Goal: Task Accomplishment & Management: Use online tool/utility

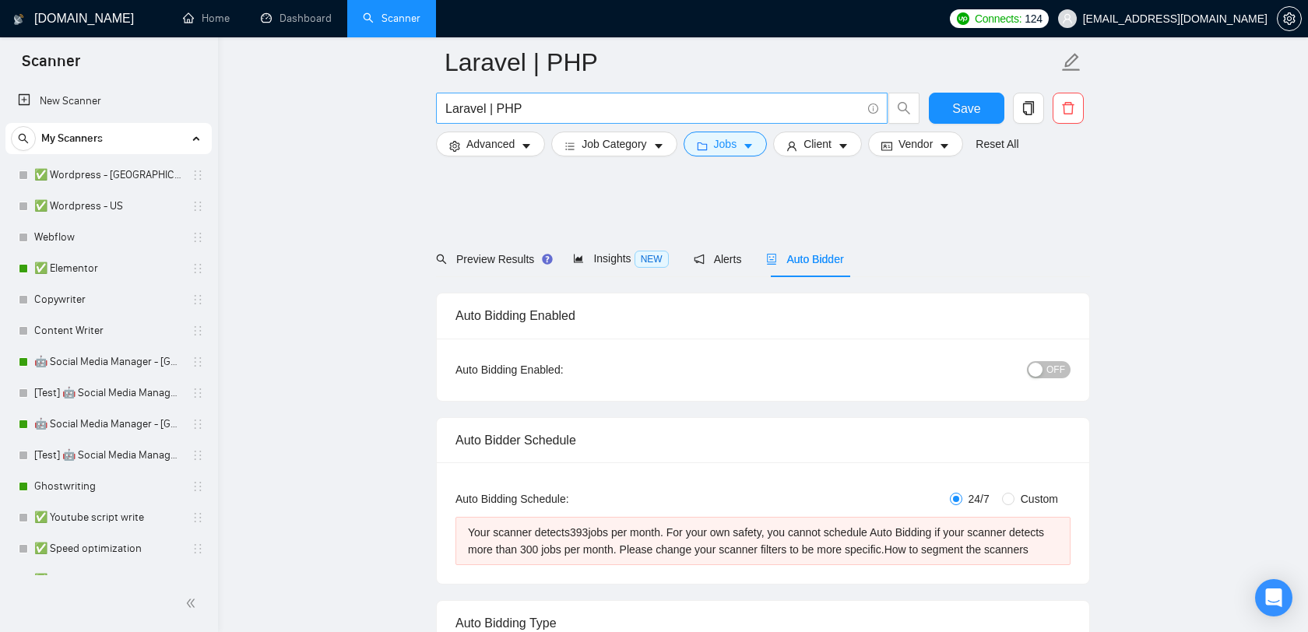
scroll to position [1712, 0]
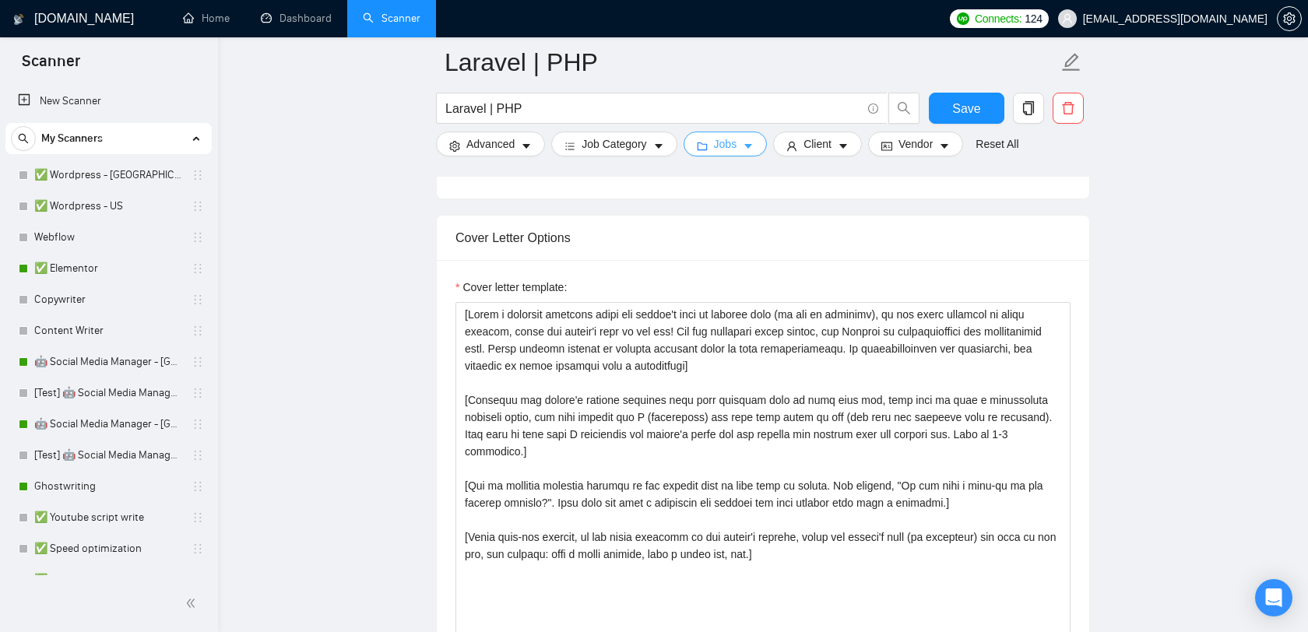
click at [746, 148] on button "Jobs" at bounding box center [725, 144] width 84 height 25
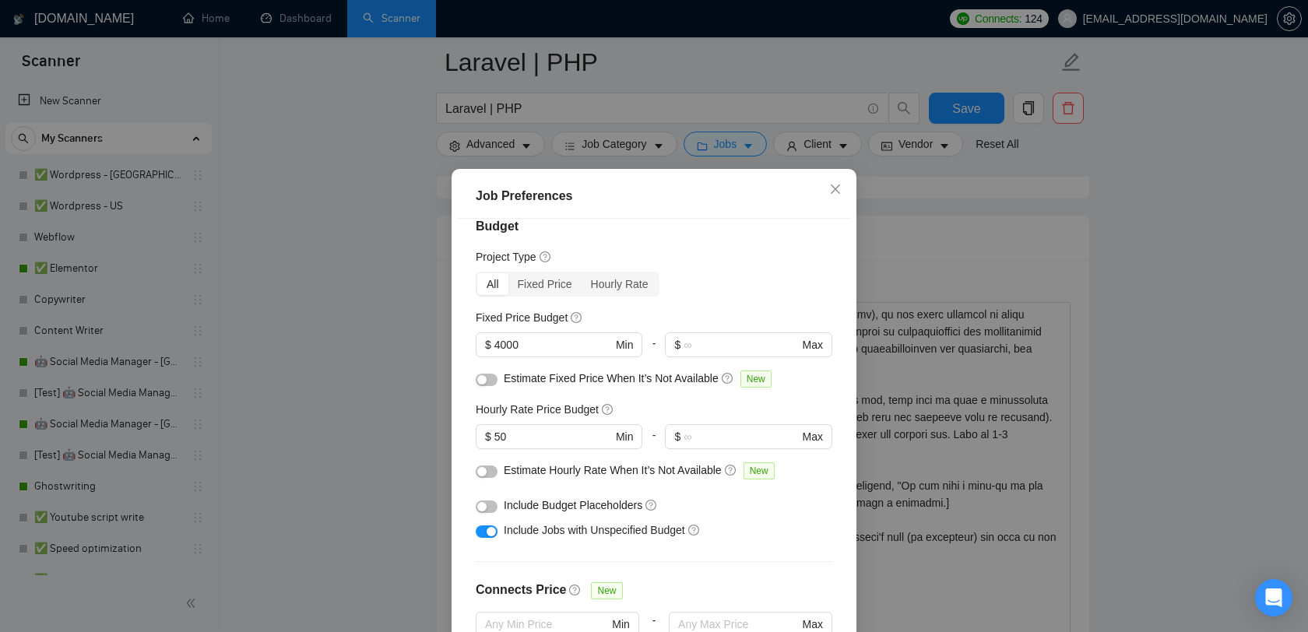
scroll to position [0, 0]
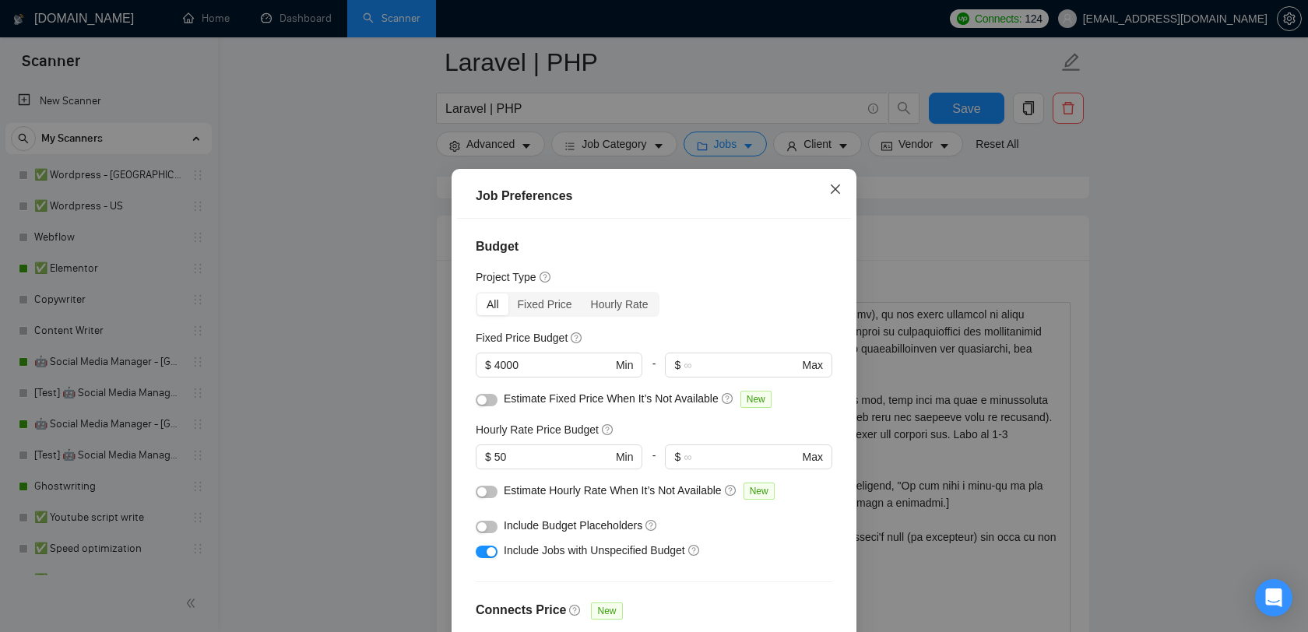
click at [835, 190] on icon "close" at bounding box center [835, 188] width 9 height 9
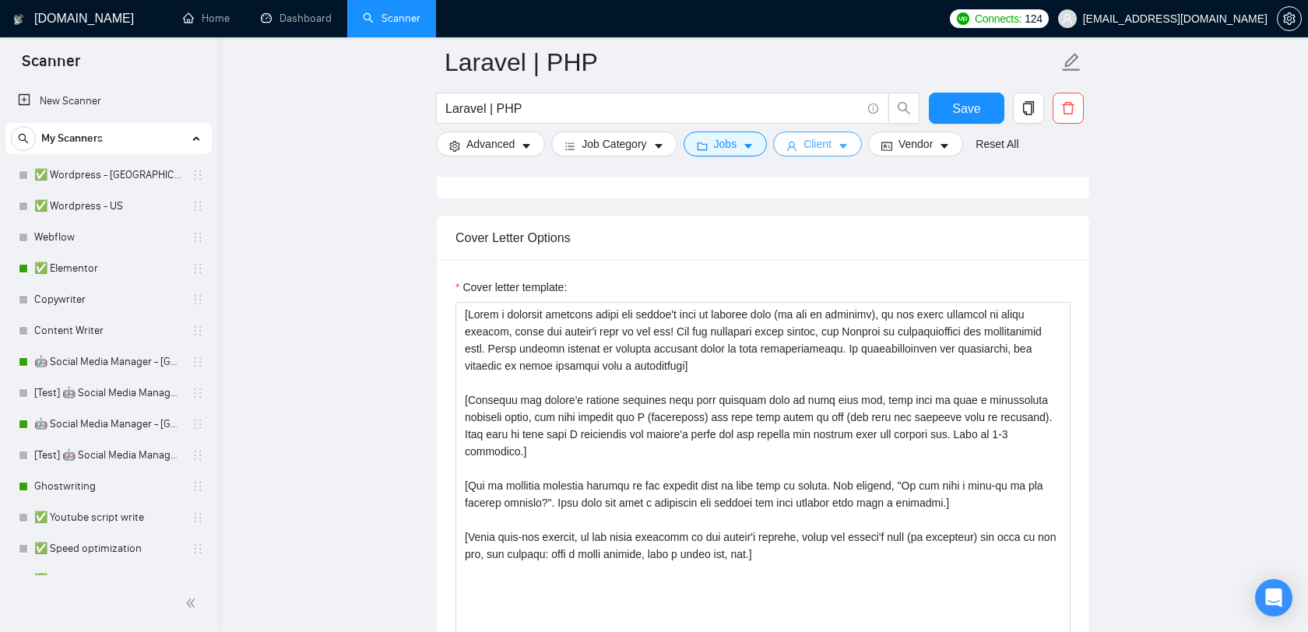
click at [827, 140] on span "Client" at bounding box center [817, 143] width 28 height 17
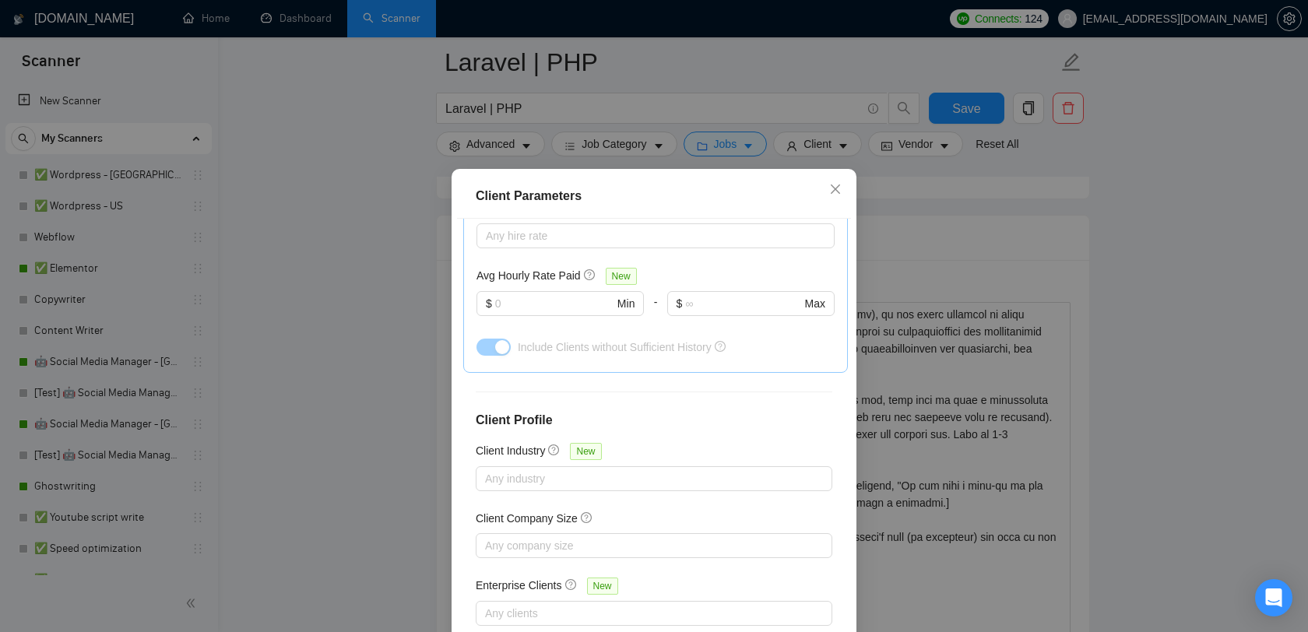
scroll to position [97, 0]
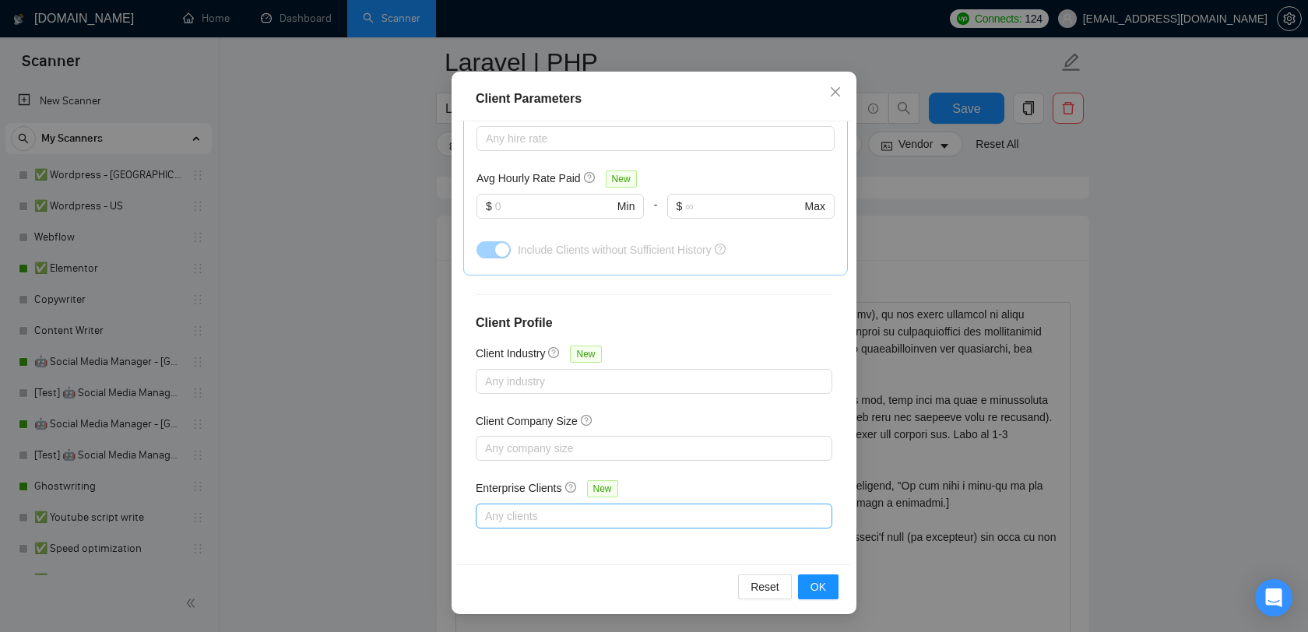
click at [537, 519] on div at bounding box center [646, 516] width 333 height 19
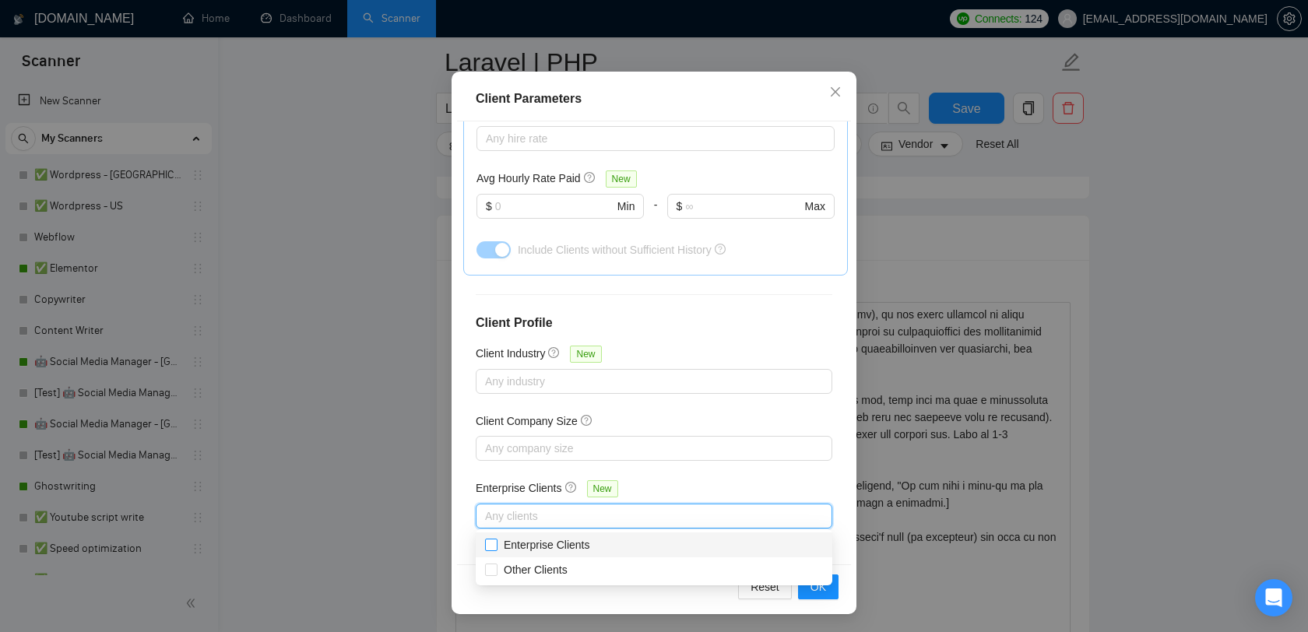
click at [536, 546] on span "Enterprise Clients" at bounding box center [547, 545] width 86 height 12
click at [496, 546] on input "Enterprise Clients" at bounding box center [490, 544] width 11 height 11
checkbox input "true"
click at [841, 490] on div "Client Location Include Client Countries Select Exclude Client Countries Select…" at bounding box center [654, 342] width 394 height 442
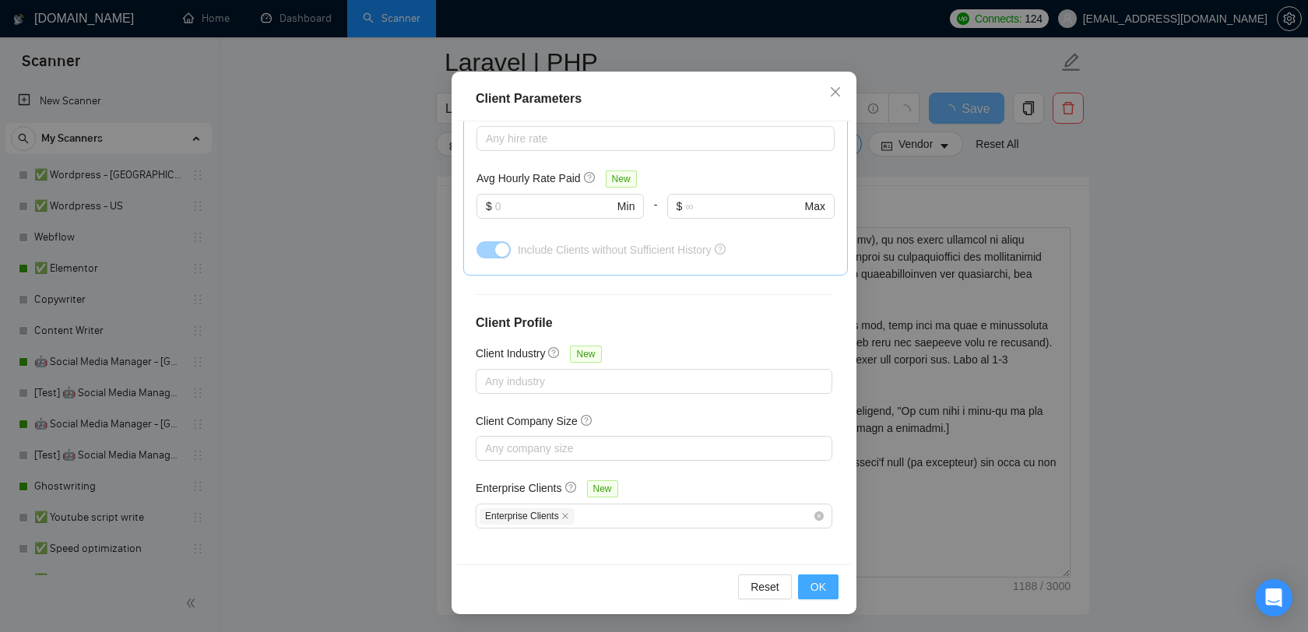
click at [821, 585] on span "OK" at bounding box center [818, 586] width 16 height 17
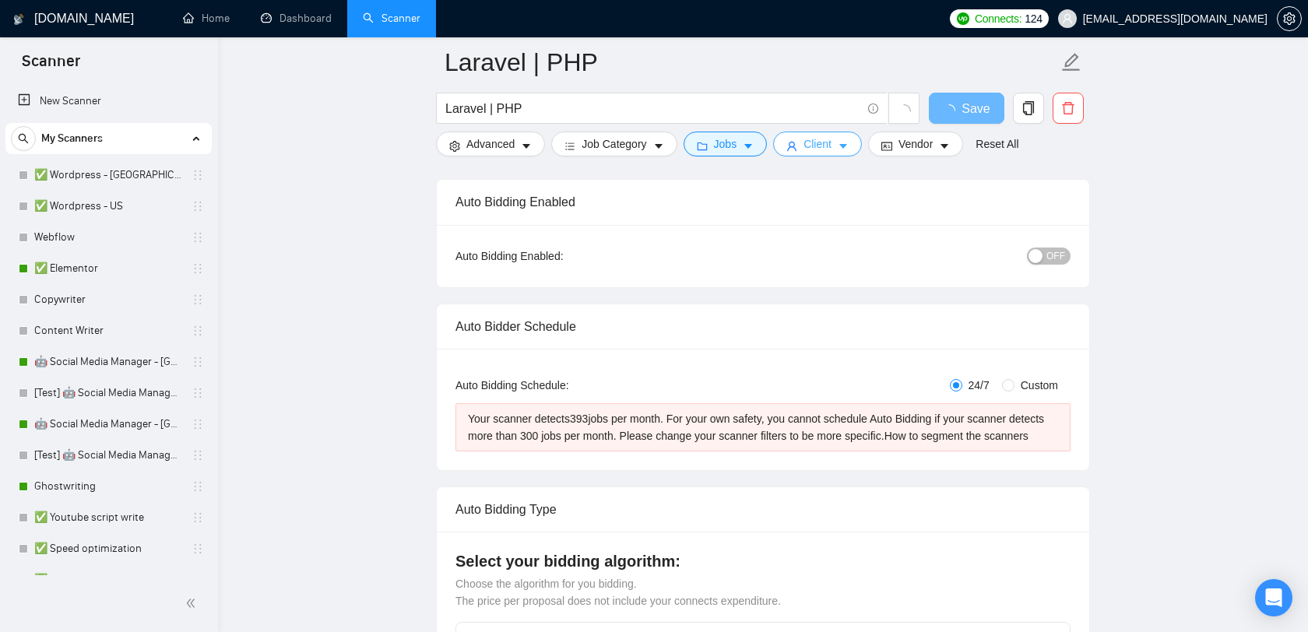
scroll to position [0, 0]
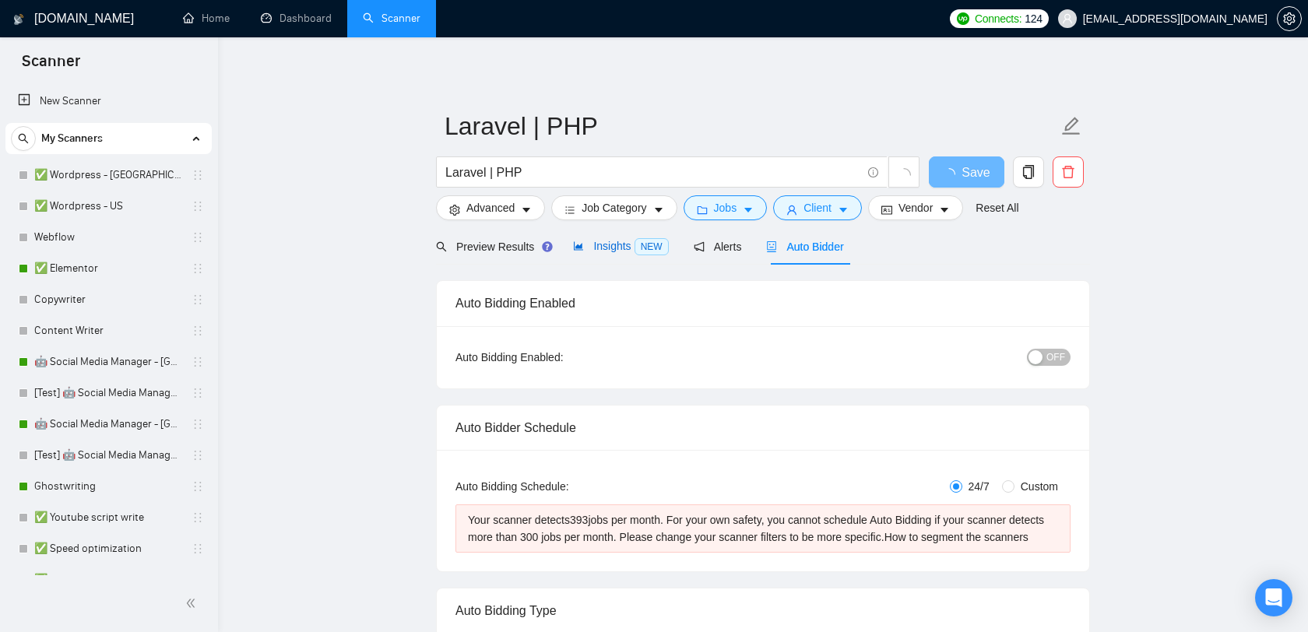
click at [610, 242] on span "Insights NEW" at bounding box center [620, 246] width 95 height 12
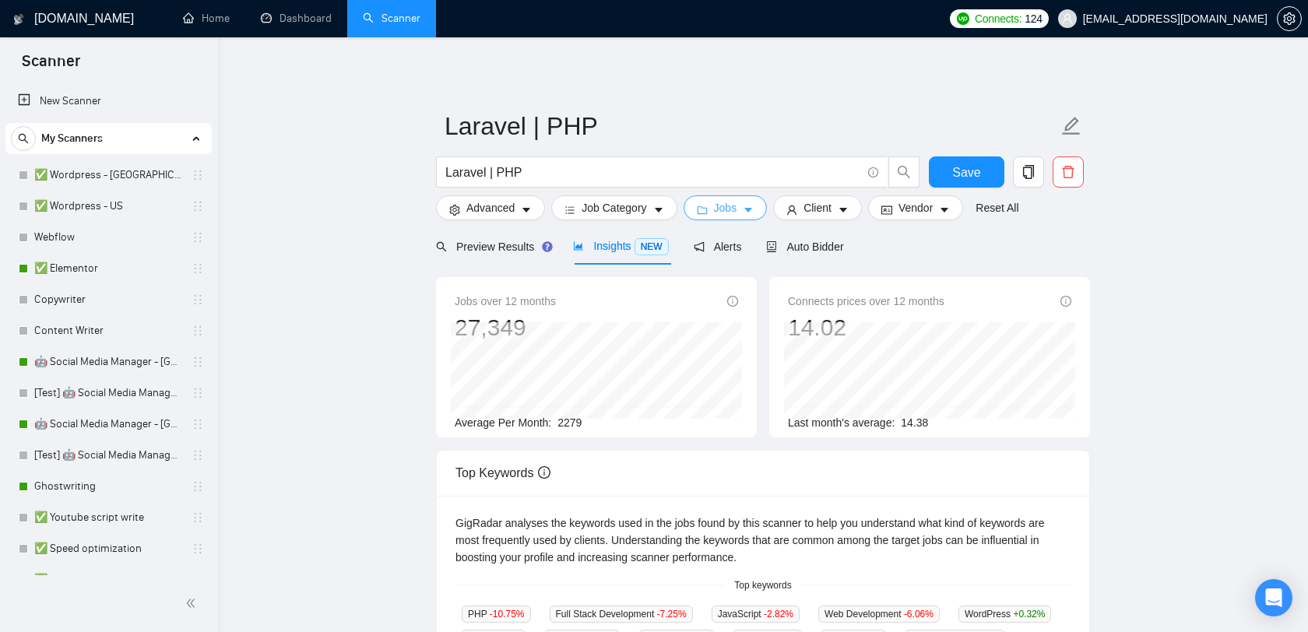
click at [737, 209] on span "Jobs" at bounding box center [725, 207] width 23 height 17
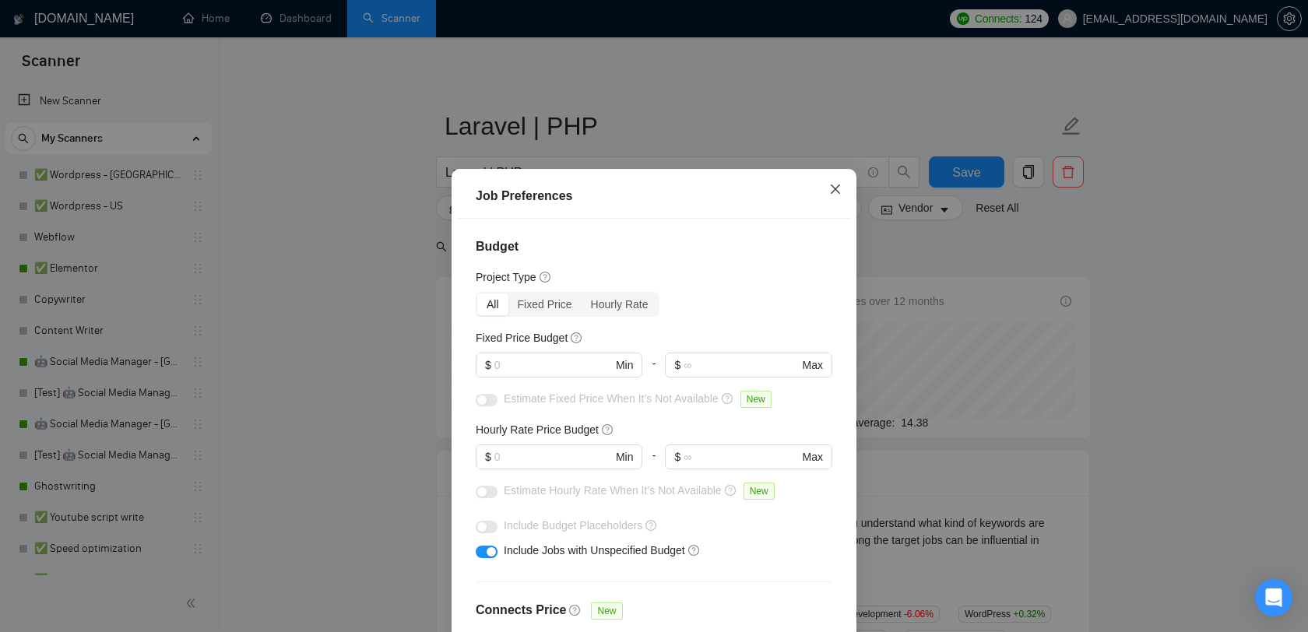
click at [830, 192] on icon "close" at bounding box center [835, 189] width 12 height 12
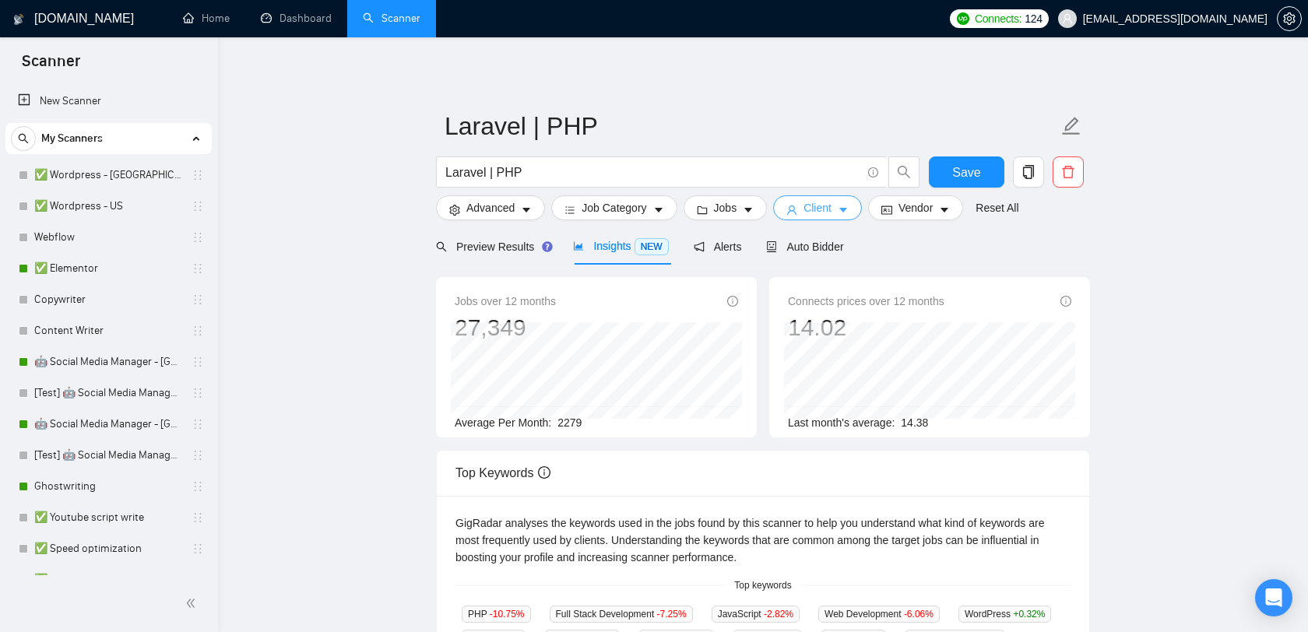
click at [812, 207] on span "Client" at bounding box center [817, 207] width 28 height 17
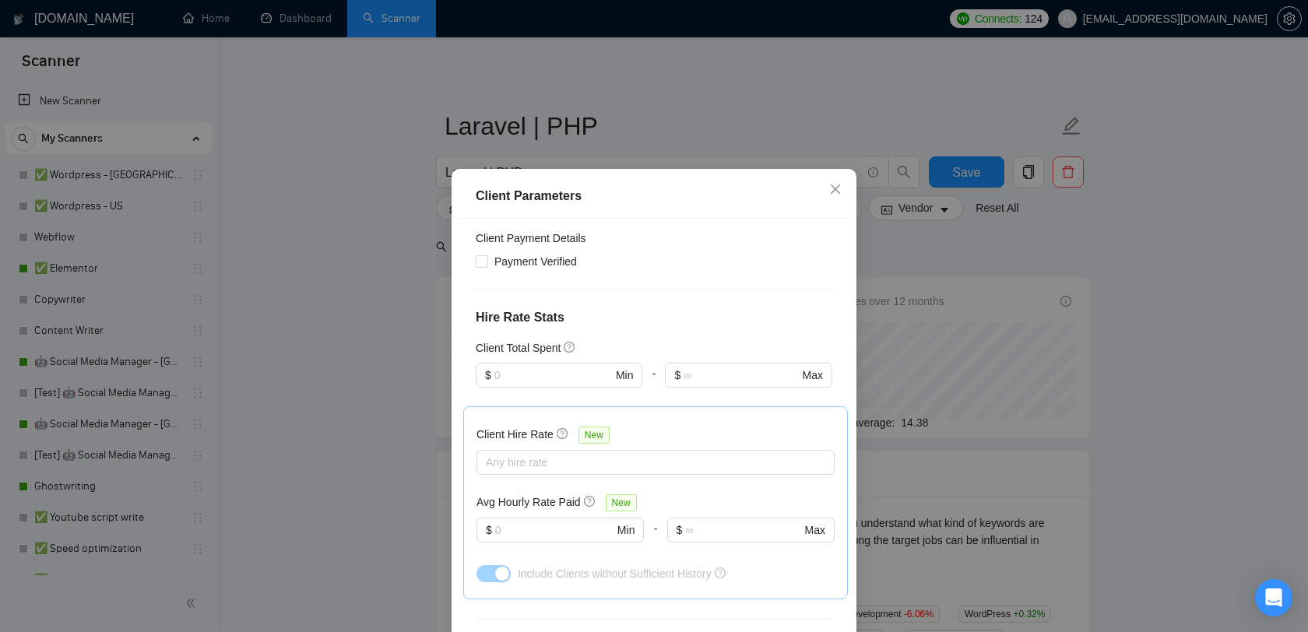
scroll to position [528, 0]
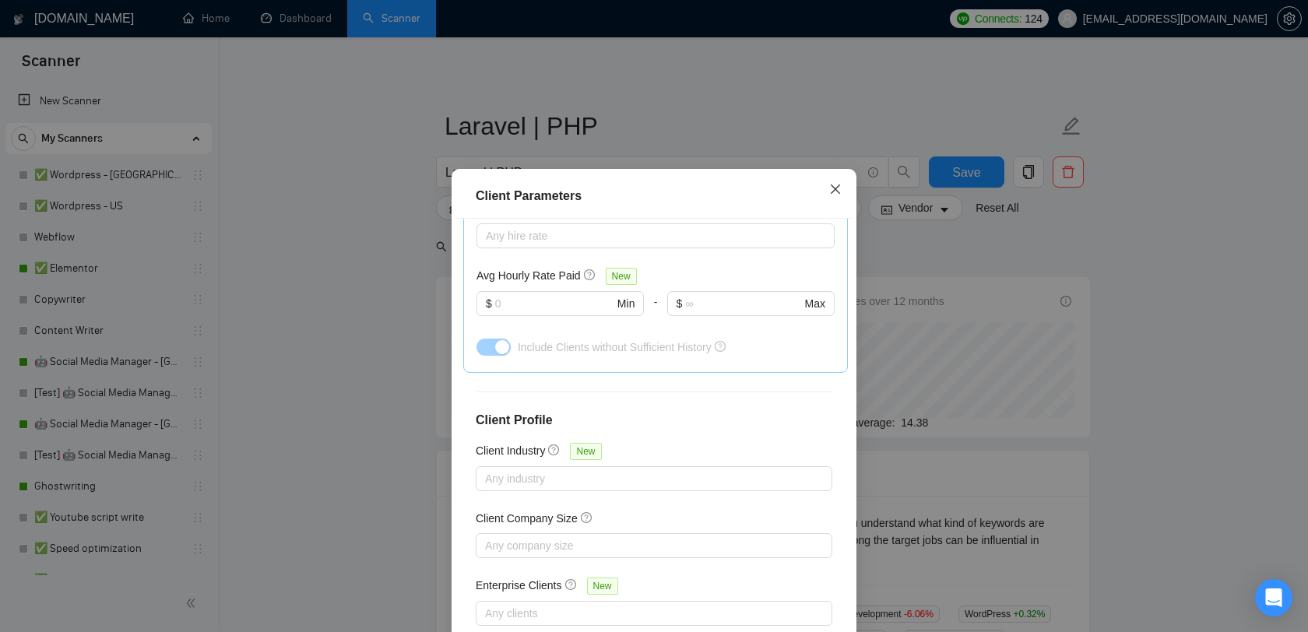
click at [838, 190] on icon "close" at bounding box center [835, 189] width 12 height 12
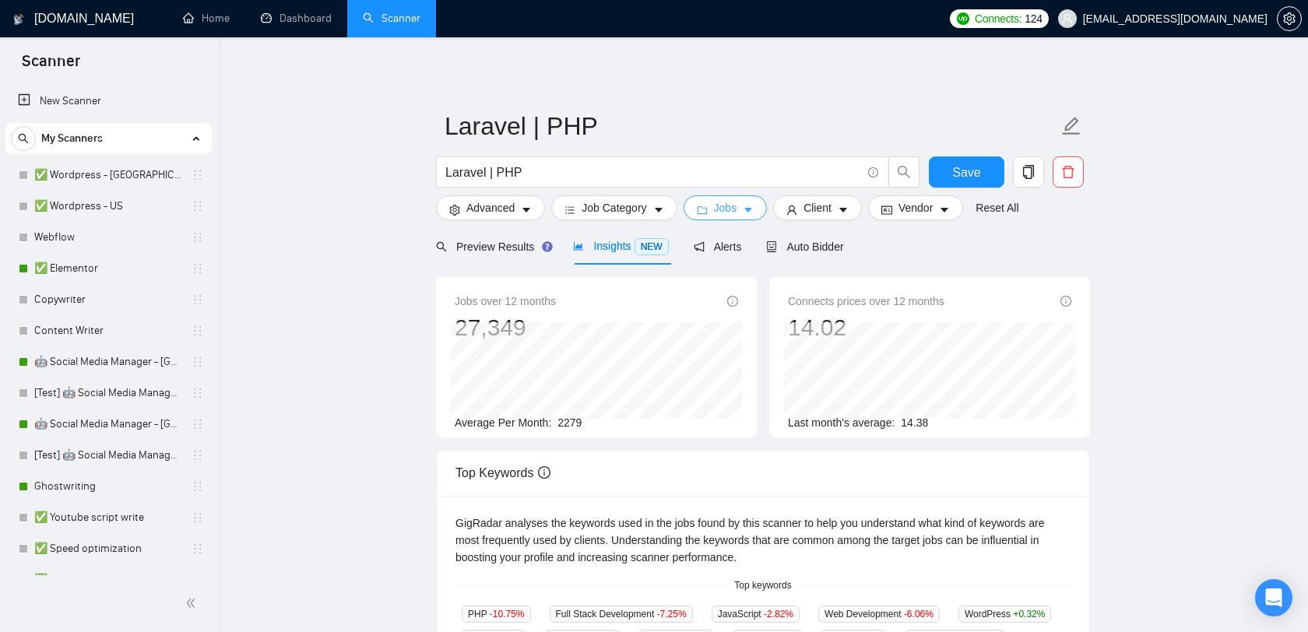
click at [736, 209] on span "Jobs" at bounding box center [725, 207] width 23 height 17
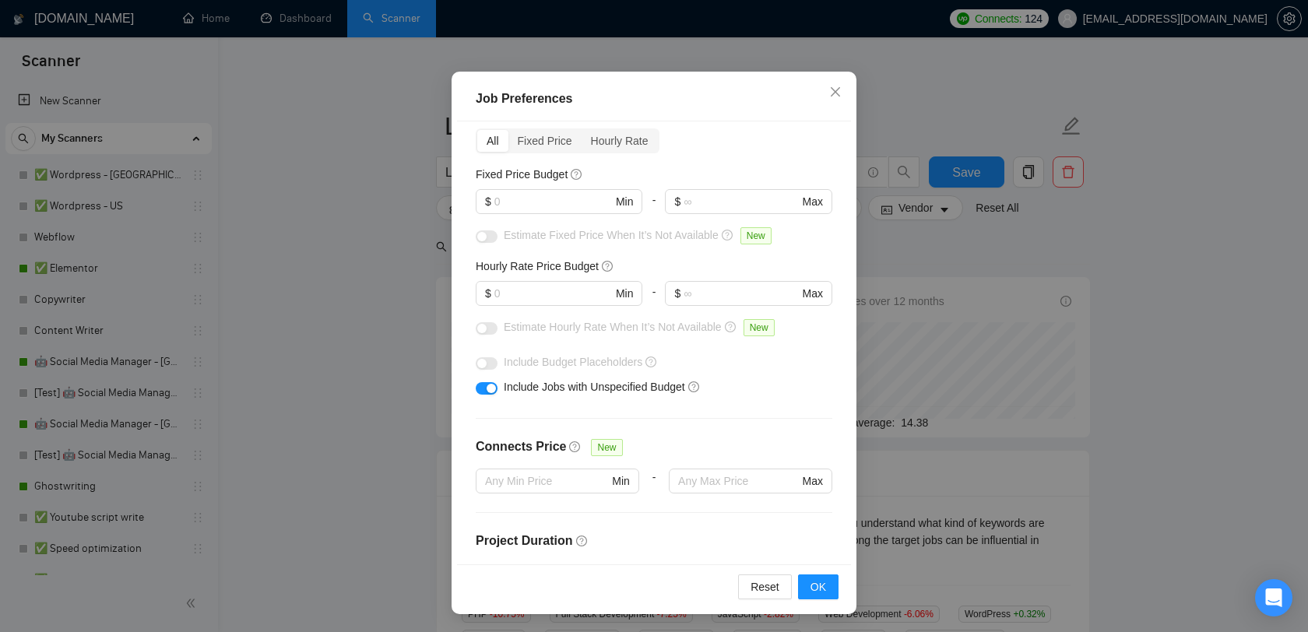
scroll to position [0, 0]
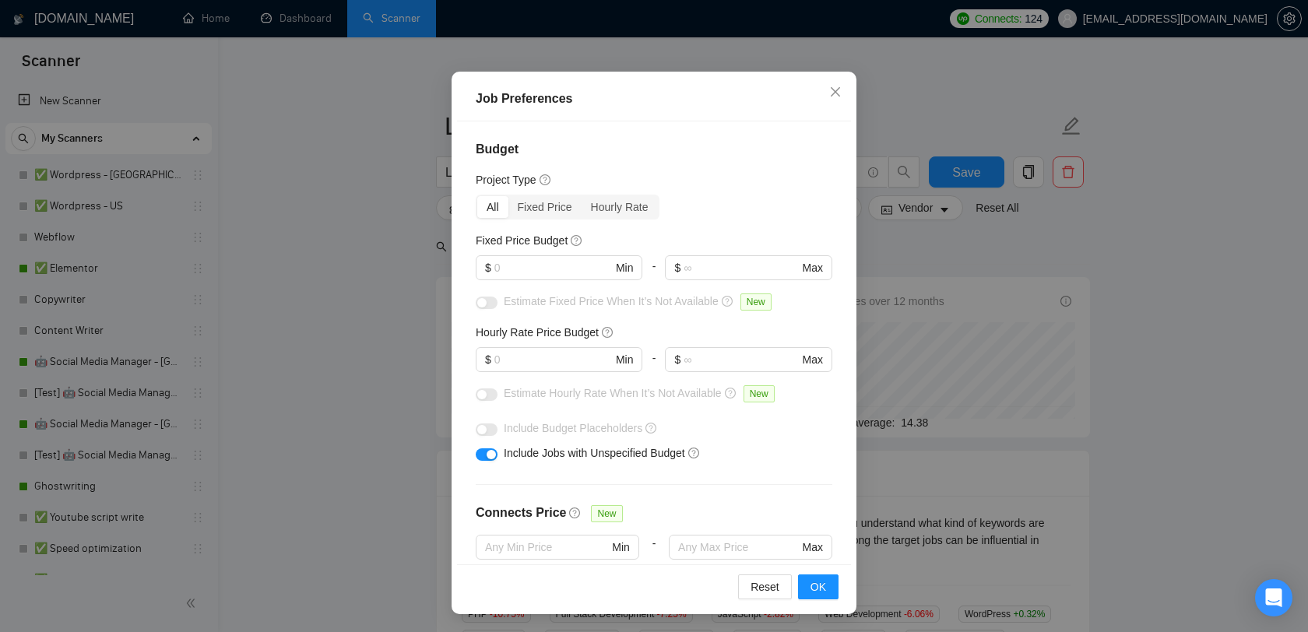
click at [901, 255] on div "Job Preferences Budget Project Type All Fixed Price Hourly Rate Fixed Price Bud…" at bounding box center [654, 316] width 1308 height 632
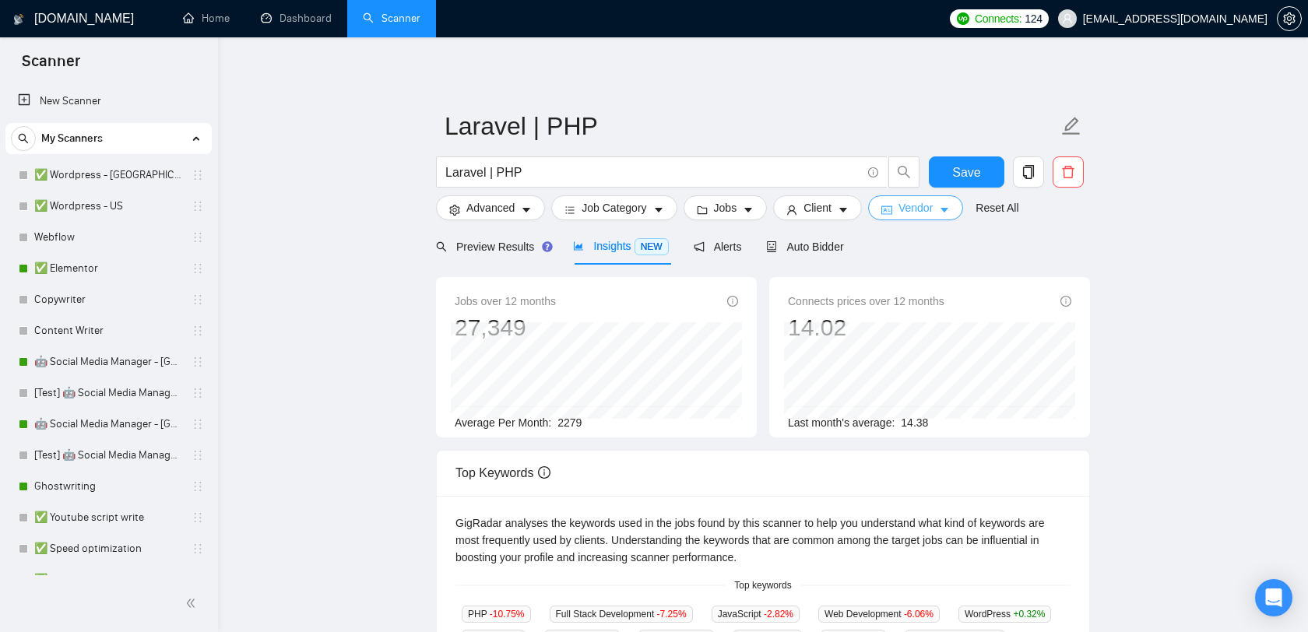
click at [899, 210] on button "Vendor" at bounding box center [915, 207] width 95 height 25
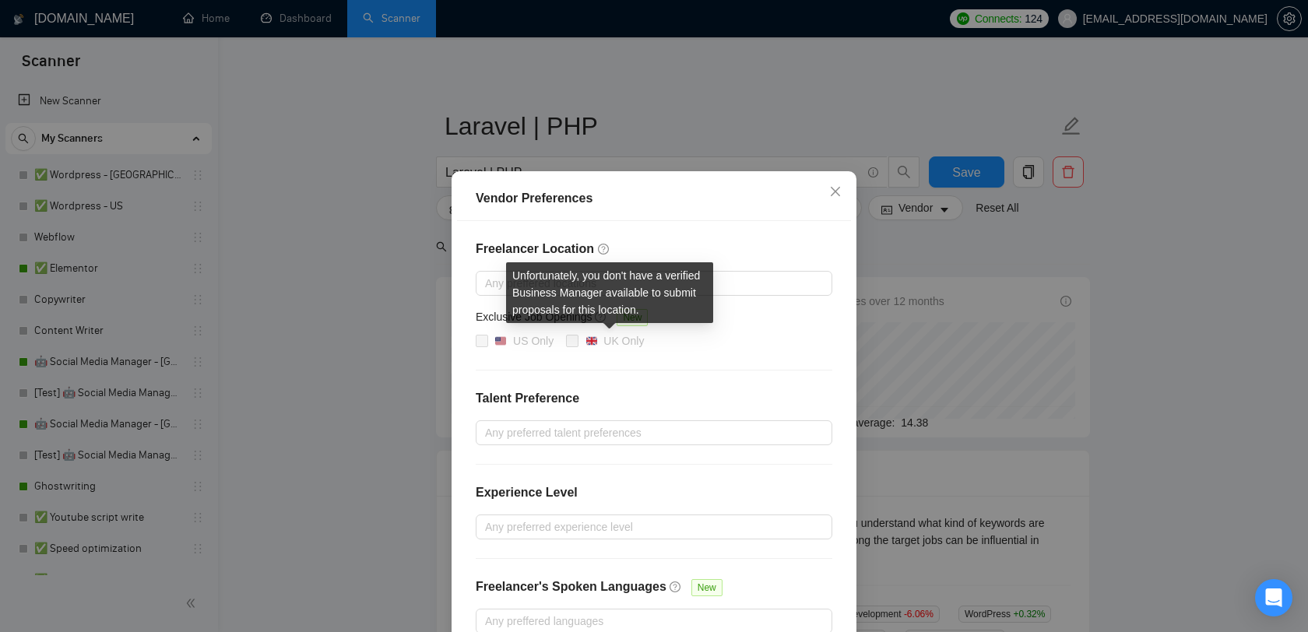
scroll to position [88, 0]
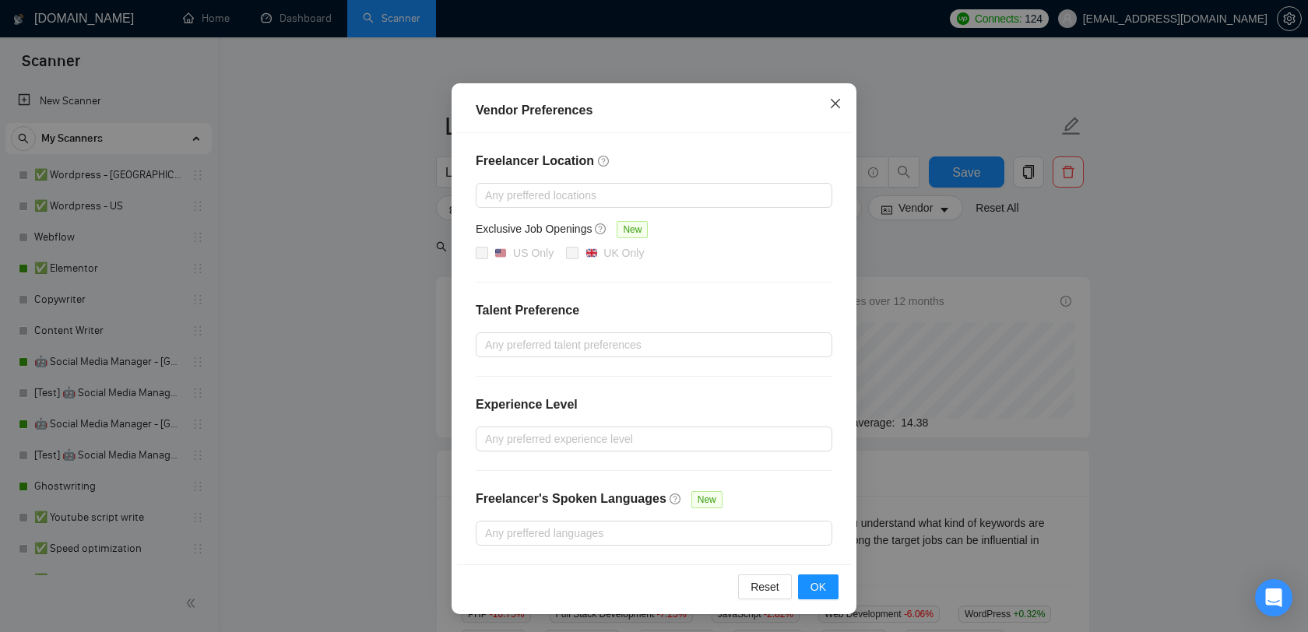
click at [836, 117] on span "Close" at bounding box center [835, 104] width 42 height 42
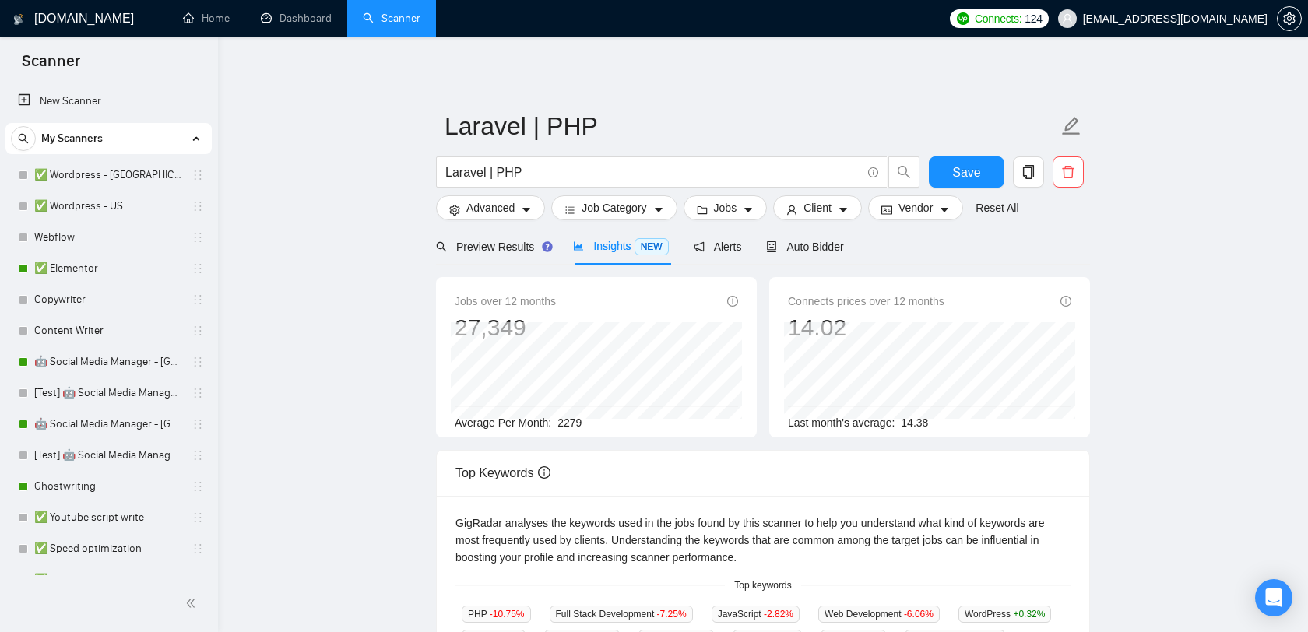
scroll to position [10, 0]
click at [806, 217] on button "Client" at bounding box center [817, 207] width 89 height 25
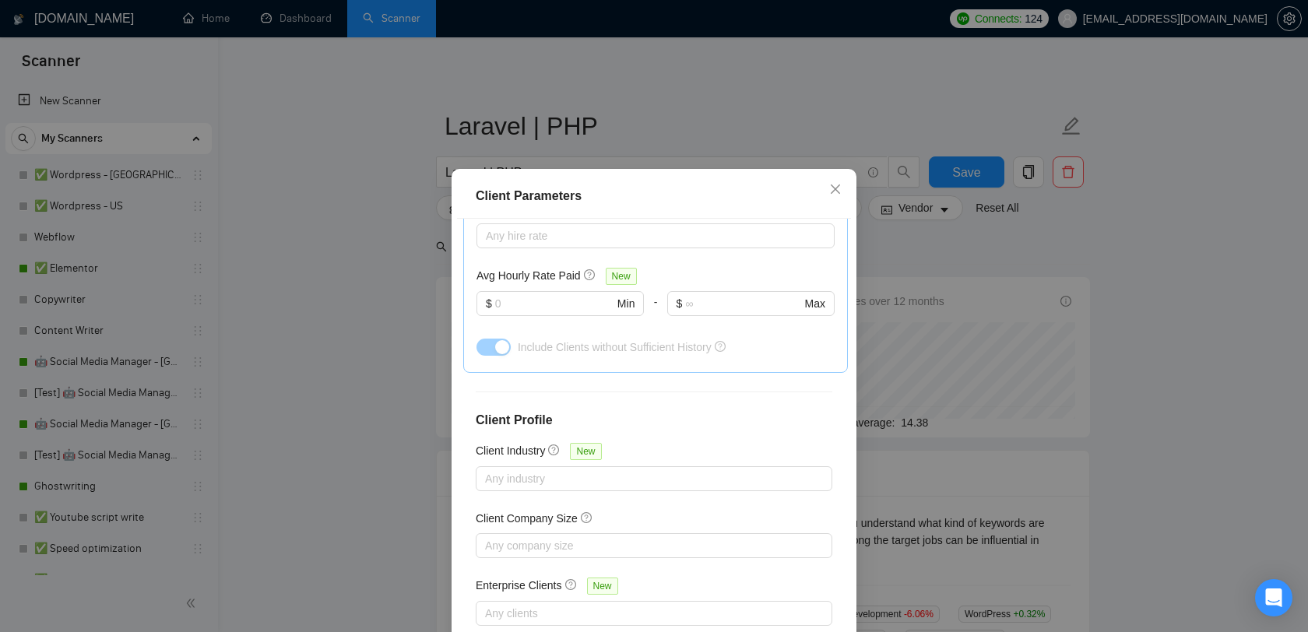
scroll to position [97, 0]
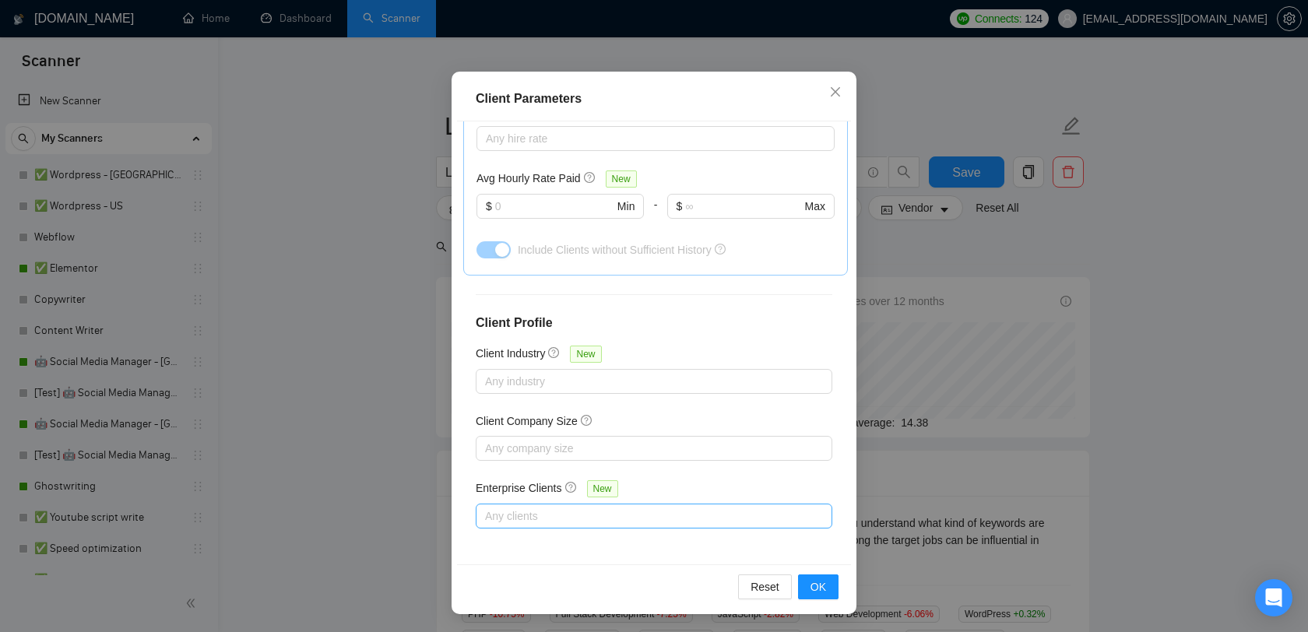
click at [564, 523] on div "Any clients" at bounding box center [654, 516] width 357 height 25
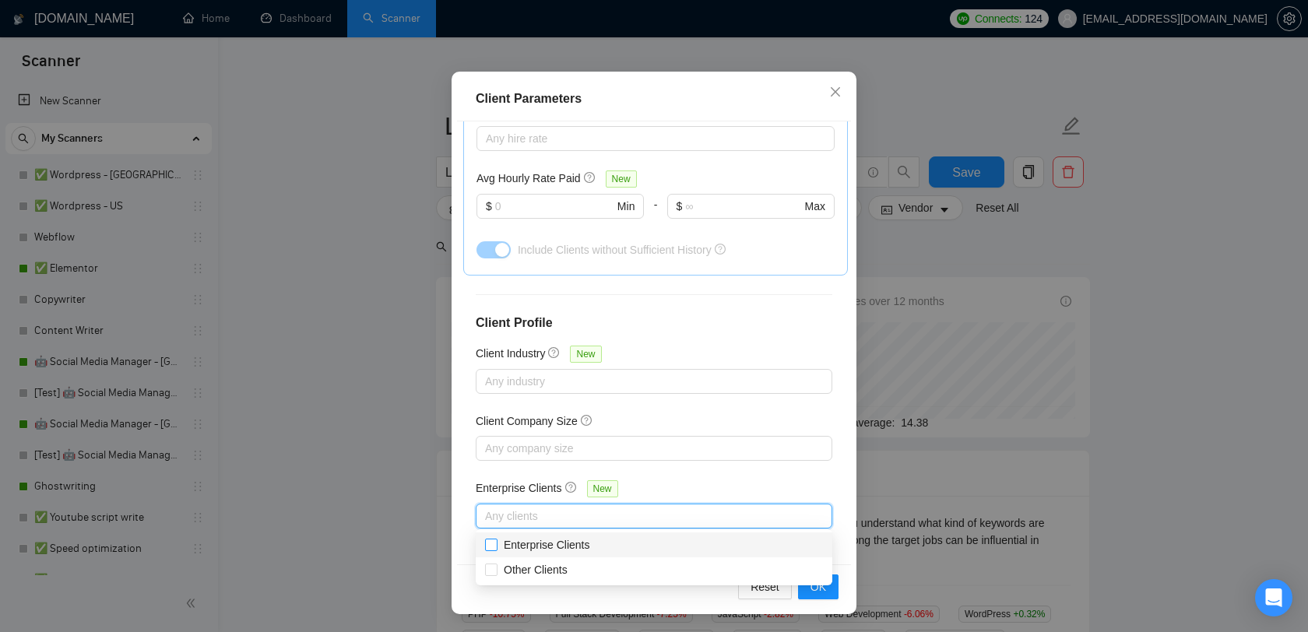
click at [552, 544] on span "Enterprise Clients" at bounding box center [547, 545] width 86 height 12
click at [496, 544] on input "Enterprise Clients" at bounding box center [490, 544] width 11 height 11
checkbox input "true"
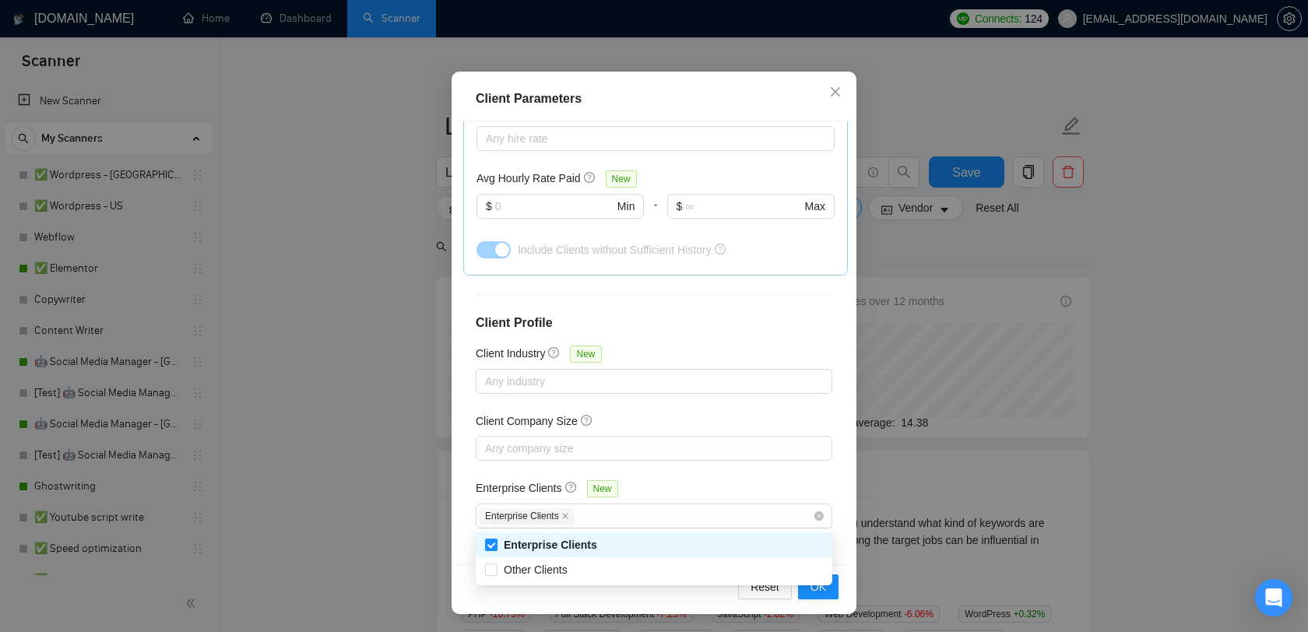
click at [675, 480] on div "Enterprise Clients New" at bounding box center [654, 492] width 357 height 24
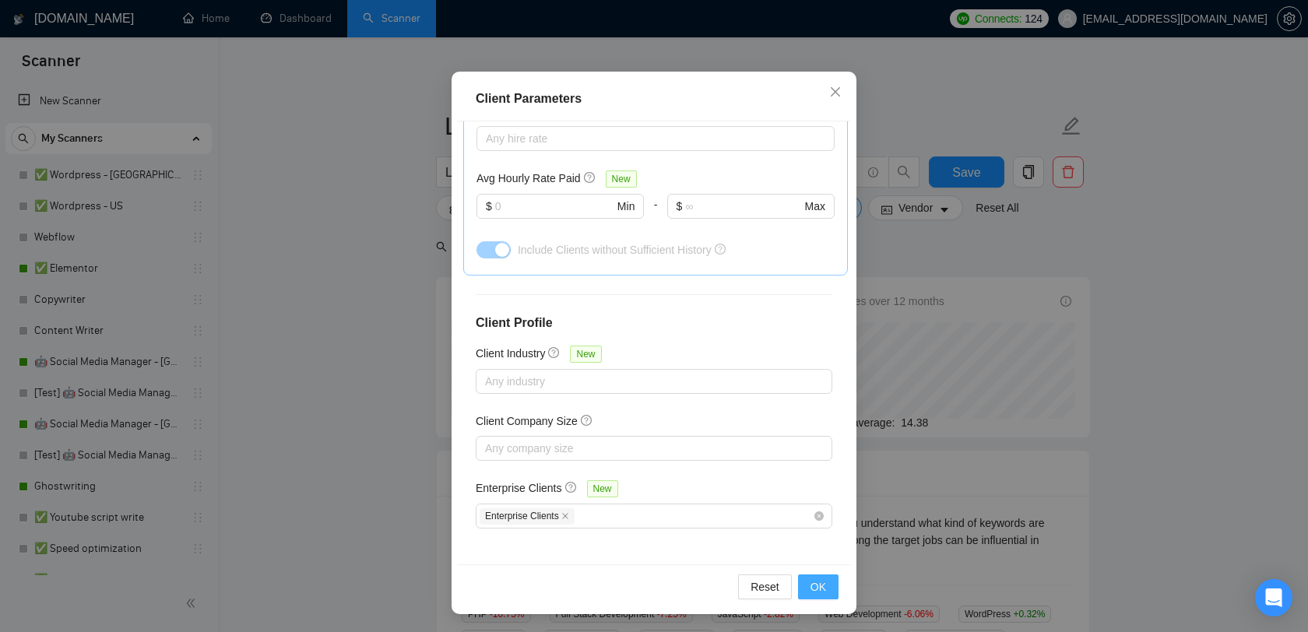
click at [817, 584] on span "OK" at bounding box center [818, 586] width 16 height 17
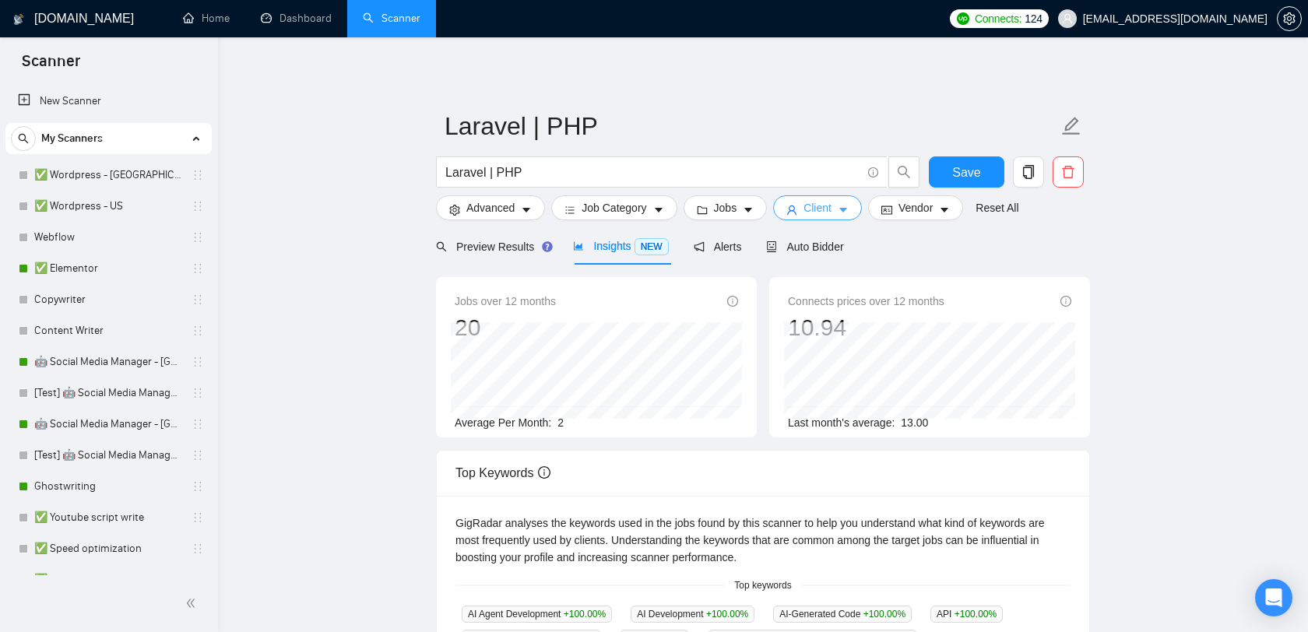
click at [818, 215] on span "Client" at bounding box center [817, 207] width 28 height 17
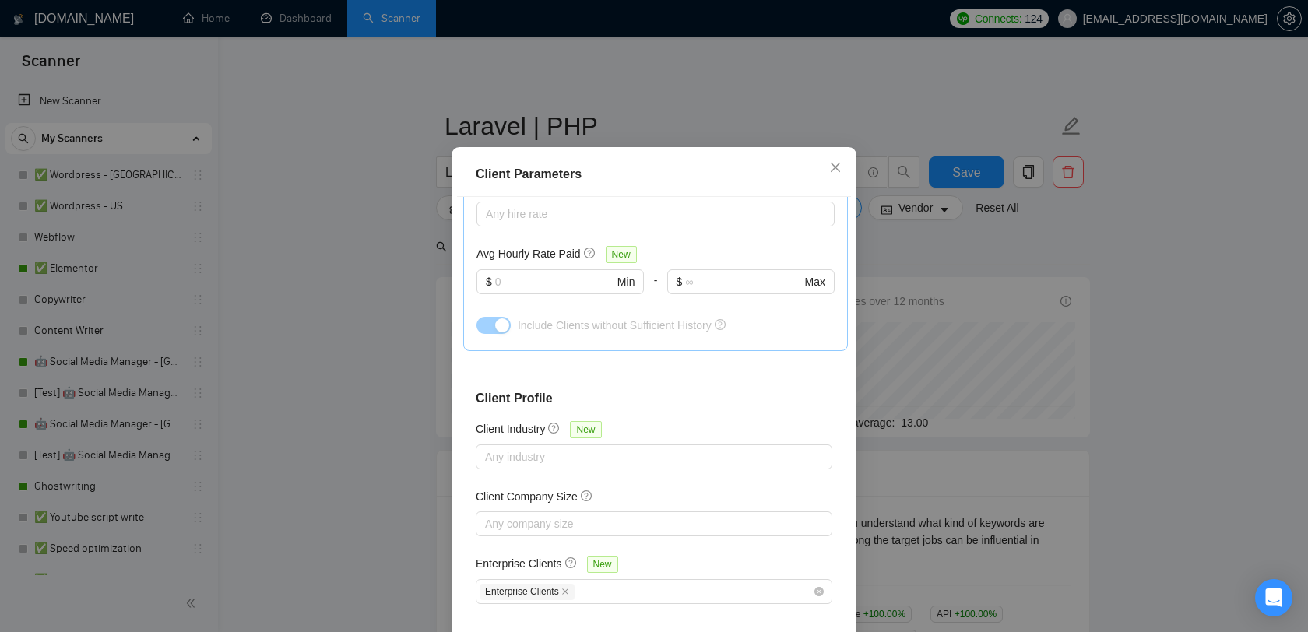
scroll to position [97, 0]
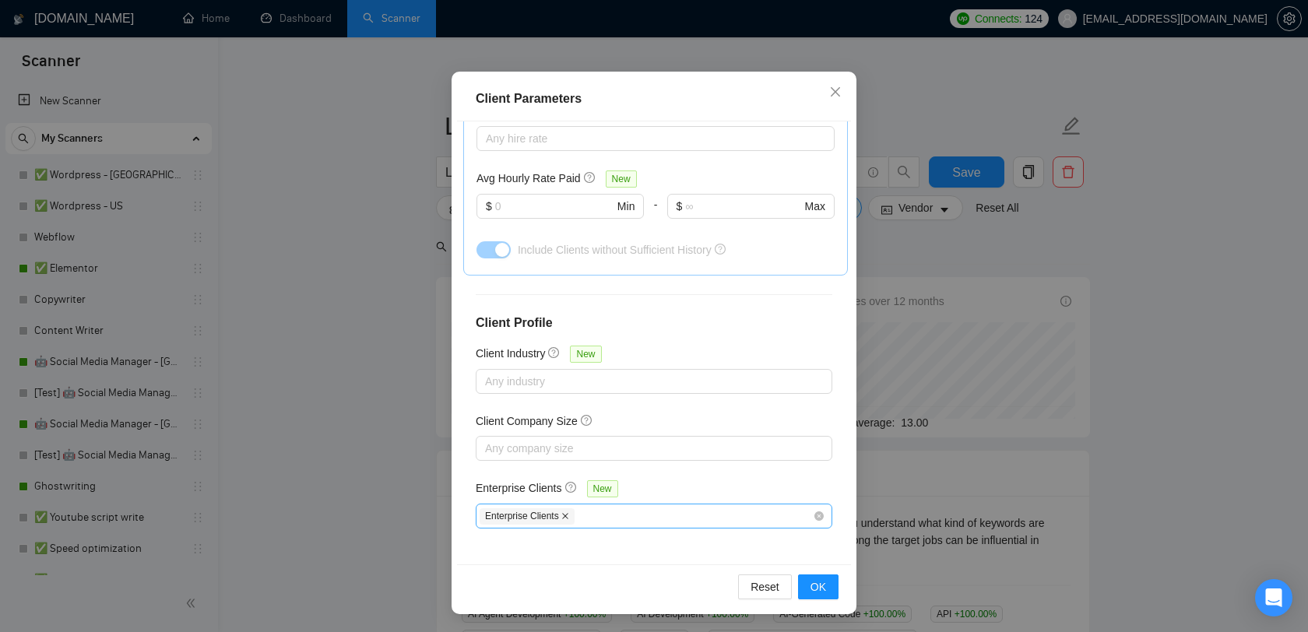
click at [568, 513] on icon "close" at bounding box center [565, 516] width 8 height 8
click at [837, 95] on icon "close" at bounding box center [835, 92] width 12 height 12
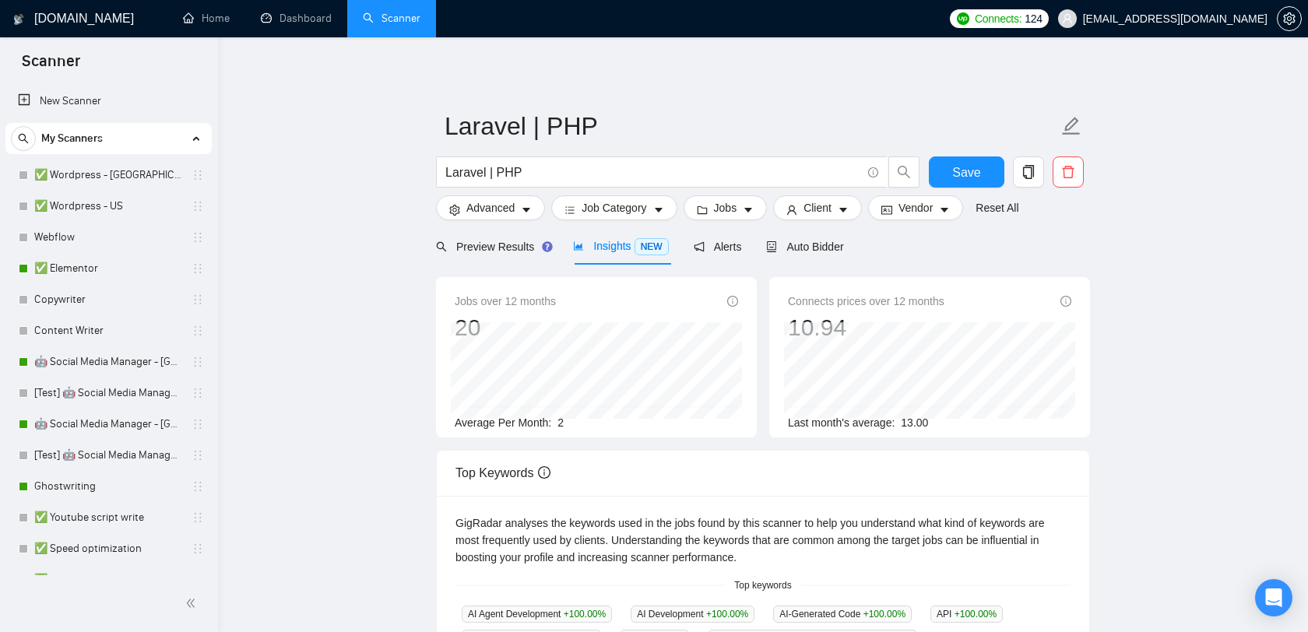
scroll to position [22, 0]
click at [905, 209] on span "Vendor" at bounding box center [915, 207] width 34 height 17
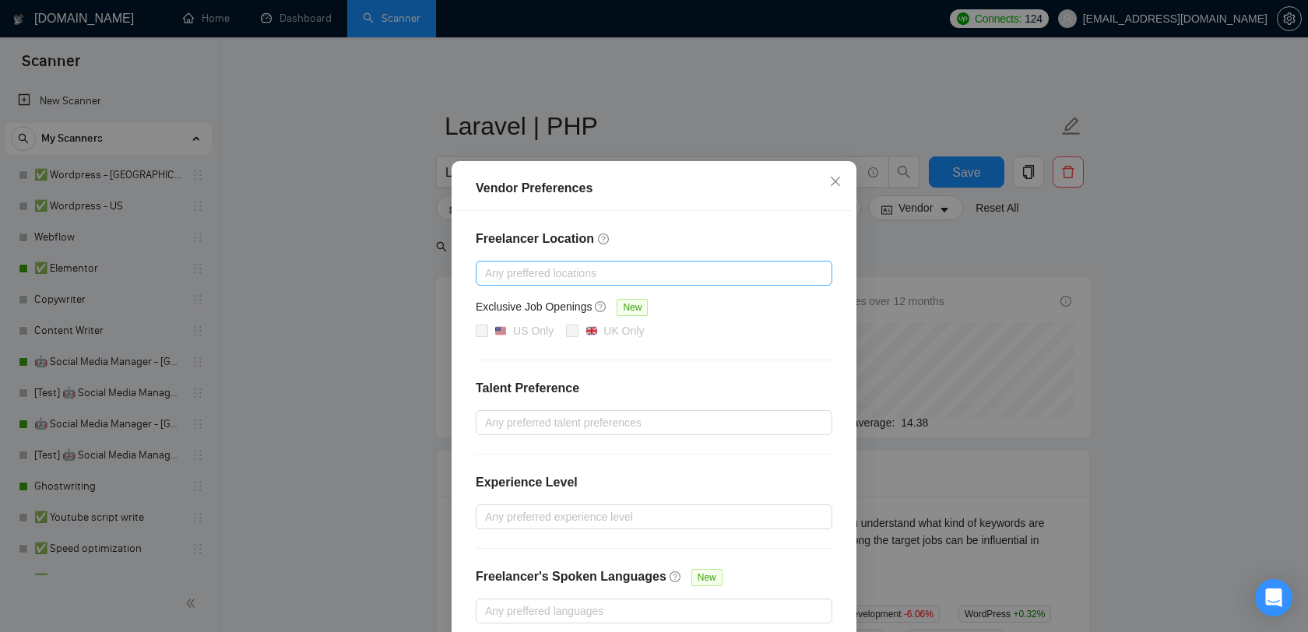
click at [660, 280] on div at bounding box center [646, 273] width 333 height 19
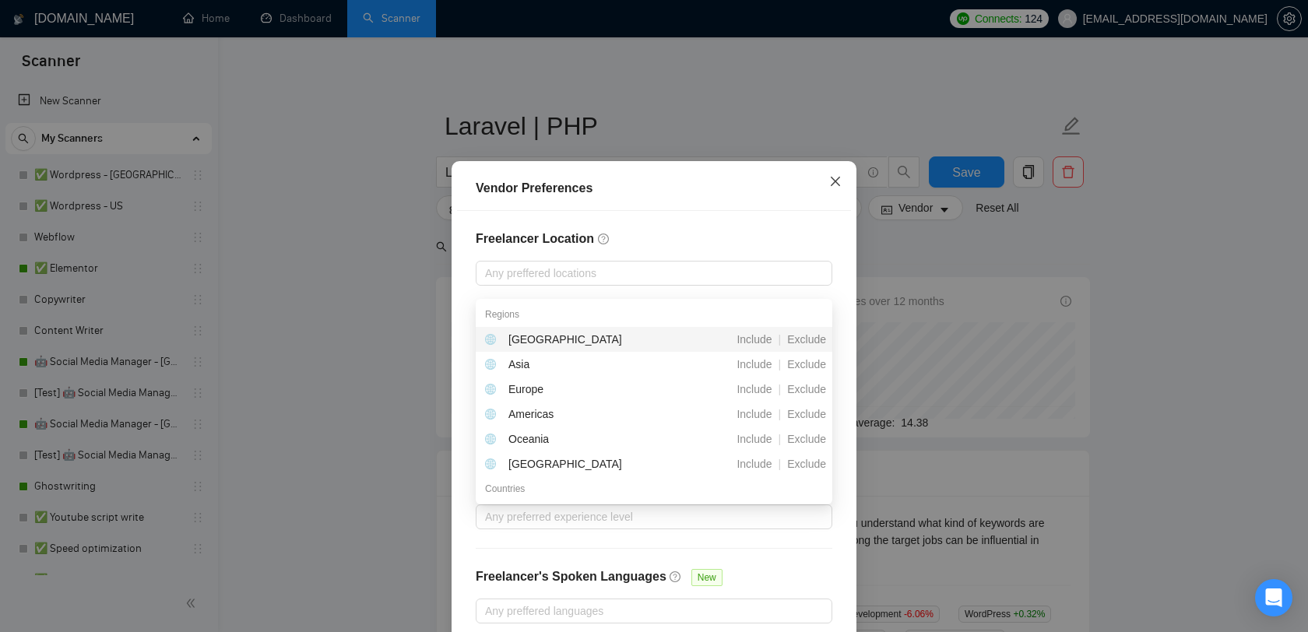
click at [836, 187] on icon "close" at bounding box center [835, 181] width 12 height 12
